Goal: Obtain resource: Obtain resource

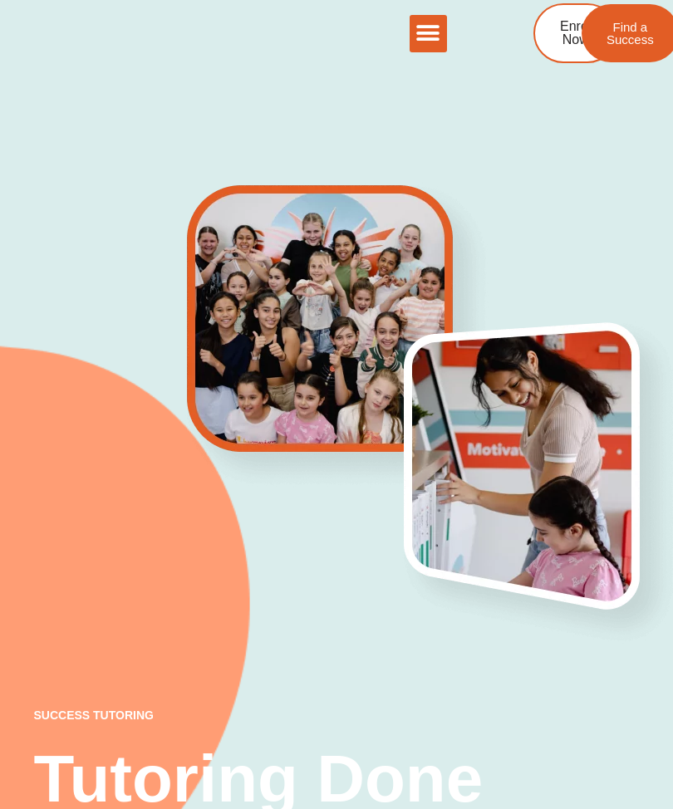
click at [428, 34] on icon "Menu Toggle" at bounding box center [427, 33] width 25 height 25
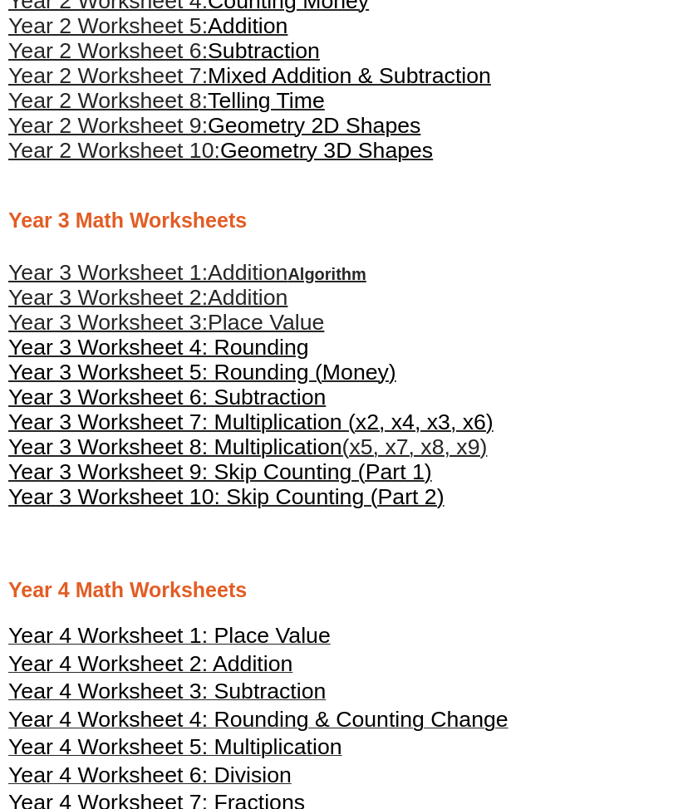
scroll to position [1225, 0]
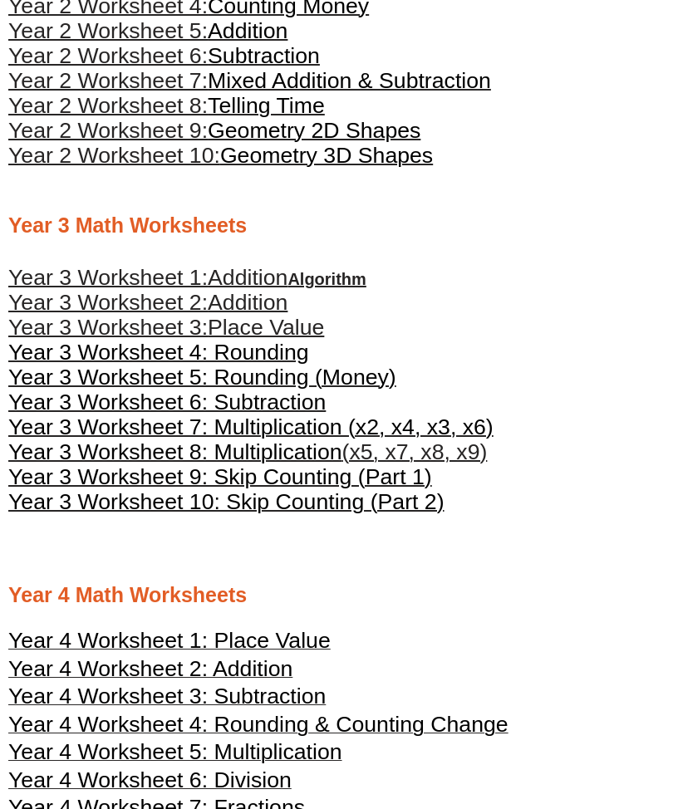
click at [246, 272] on span "Addition" at bounding box center [248, 278] width 80 height 25
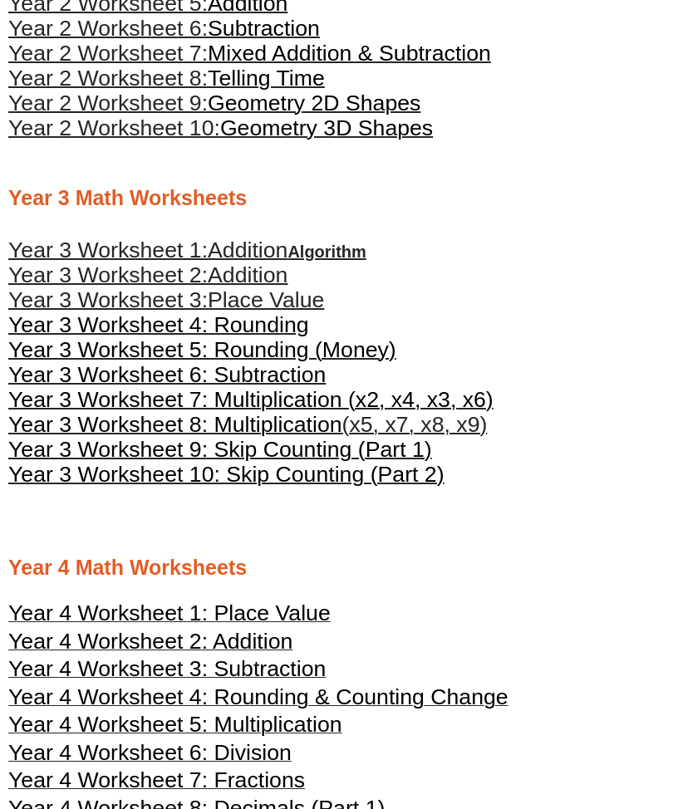
click at [238, 274] on span "Addition" at bounding box center [248, 275] width 80 height 25
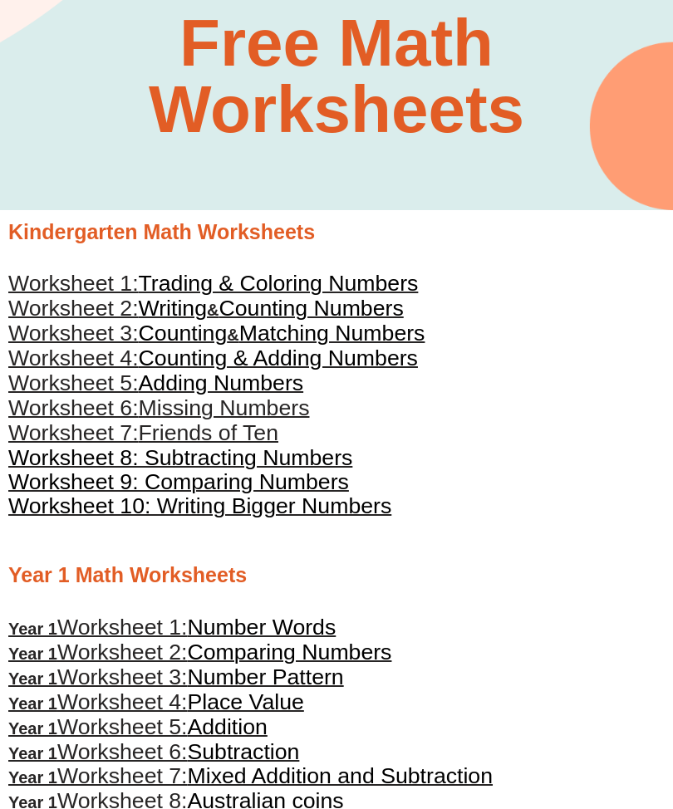
scroll to position [0, 0]
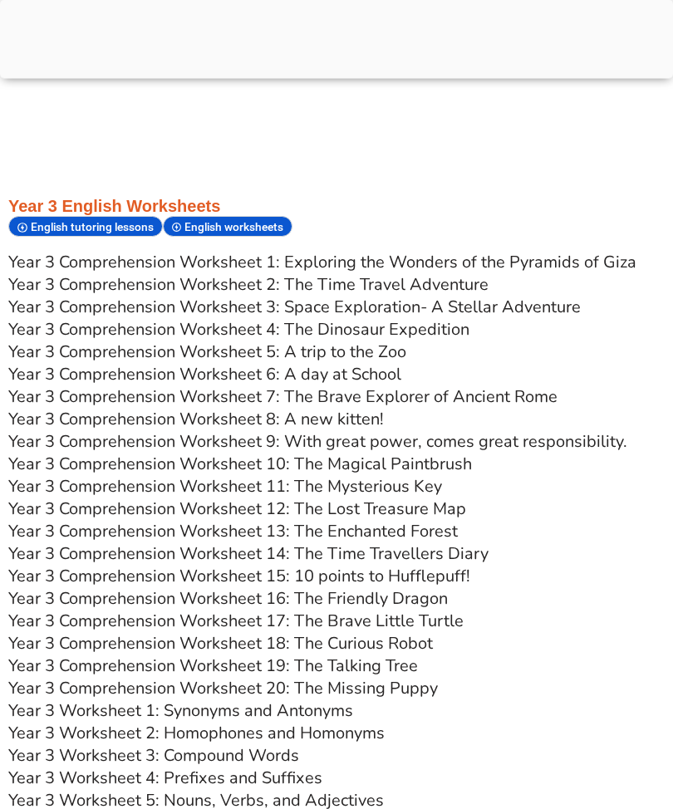
scroll to position [4354, 0]
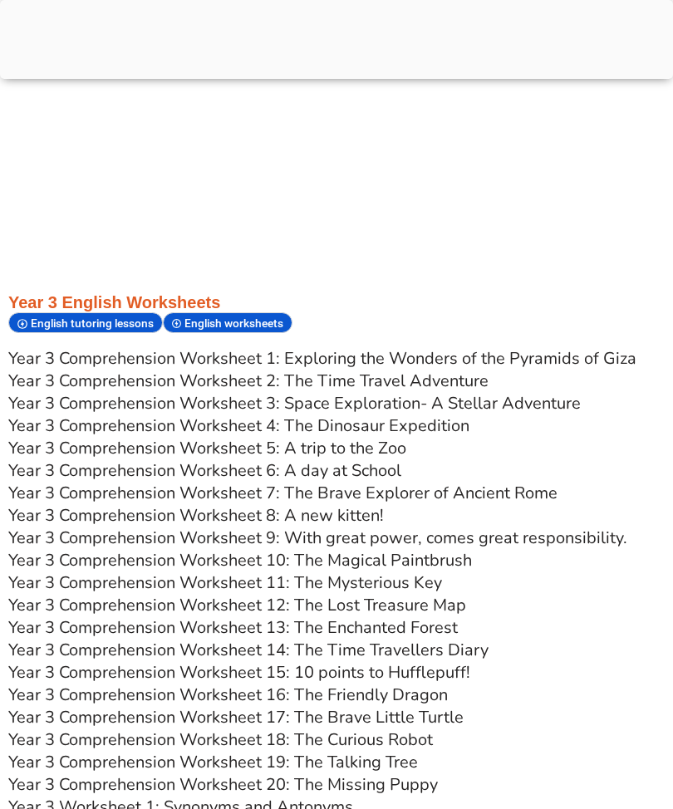
click at [490, 349] on link "Year 3 Comprehension Worksheet 1: Exploring the Wonders of the Pyramids of Giza" at bounding box center [322, 358] width 628 height 22
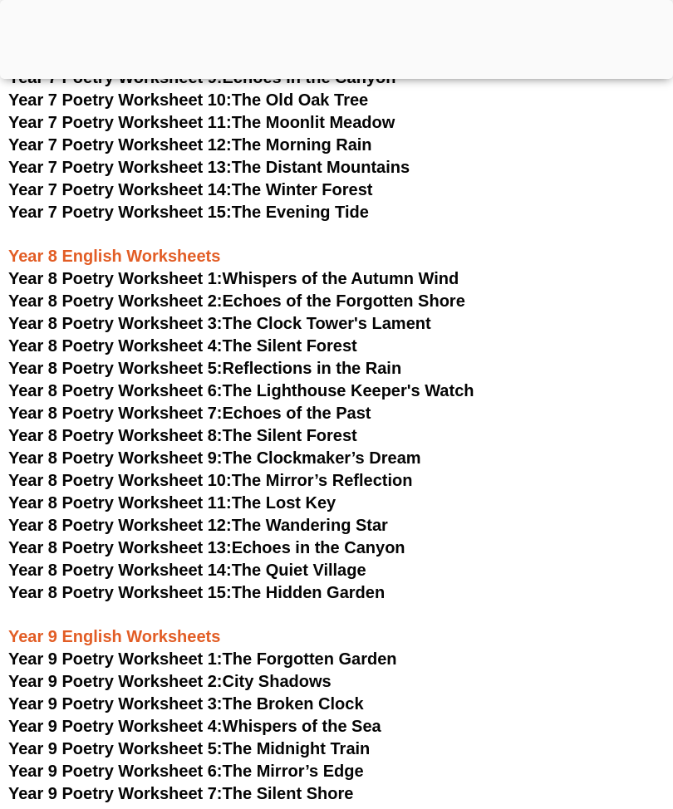
scroll to position [4381, 0]
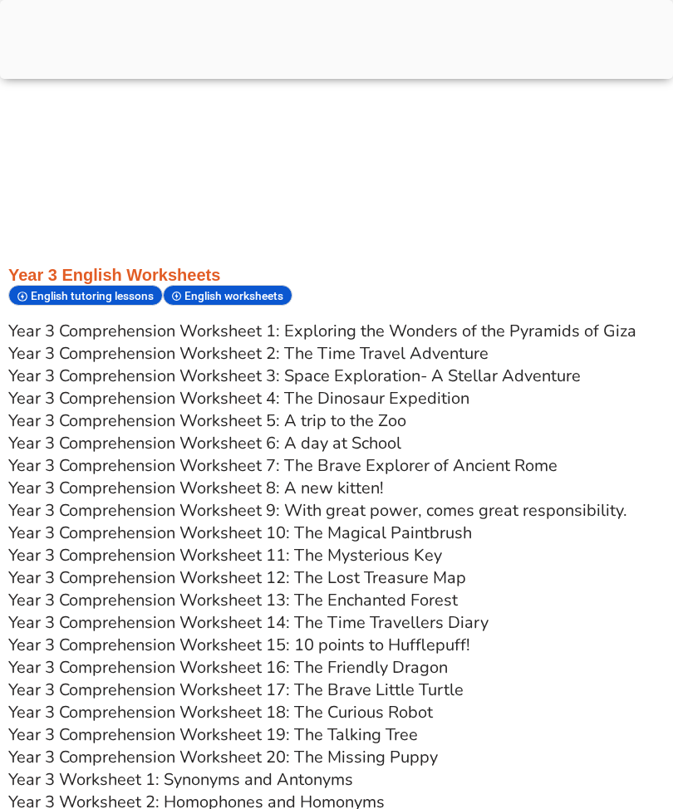
scroll to position [4354, 0]
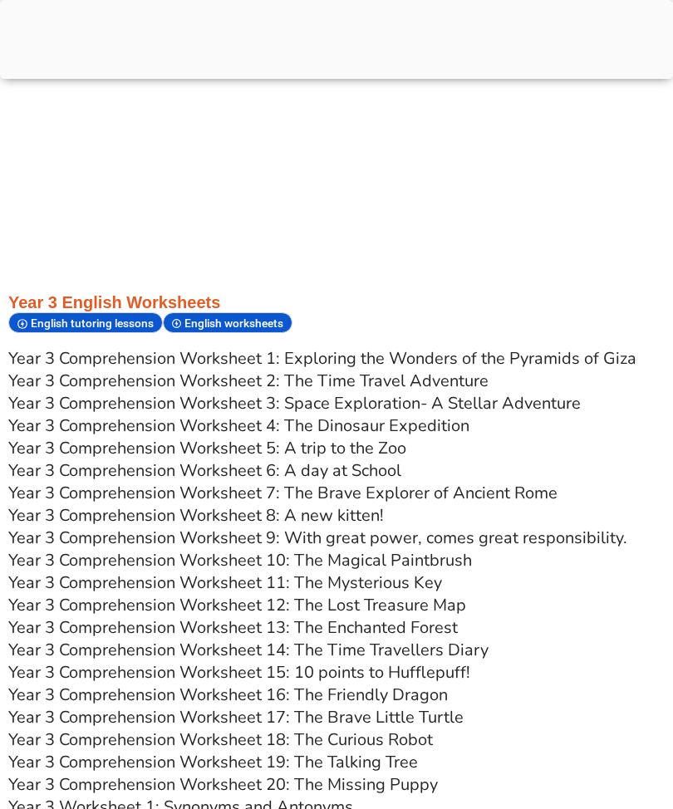
click at [423, 371] on link "Year 3 Comprehension Worksheet 2: The Time Travel Adventure" at bounding box center [248, 381] width 480 height 22
